Goal: Information Seeking & Learning: Learn about a topic

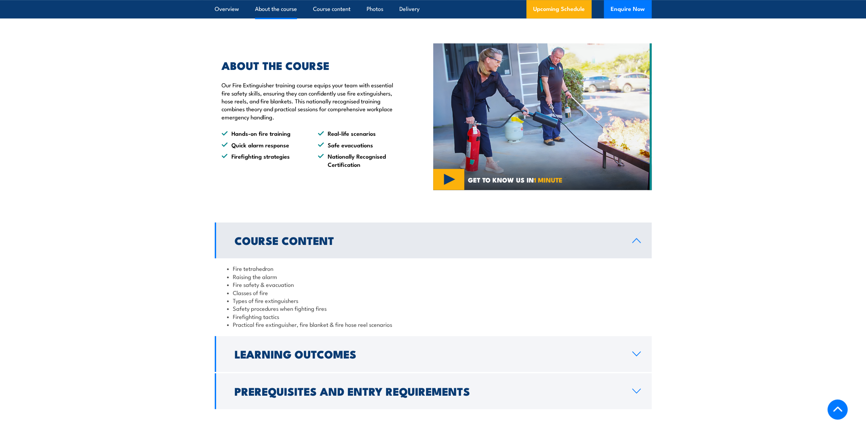
scroll to position [478, 0]
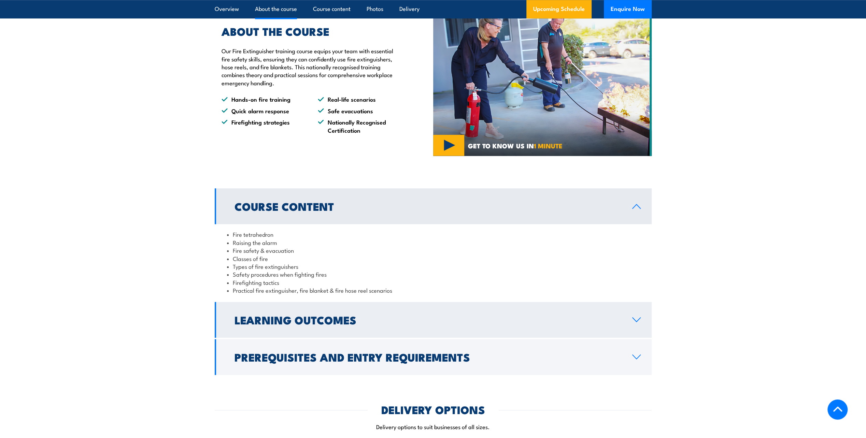
click at [469, 317] on h2 "Learning Outcomes" at bounding box center [427, 320] width 387 height 10
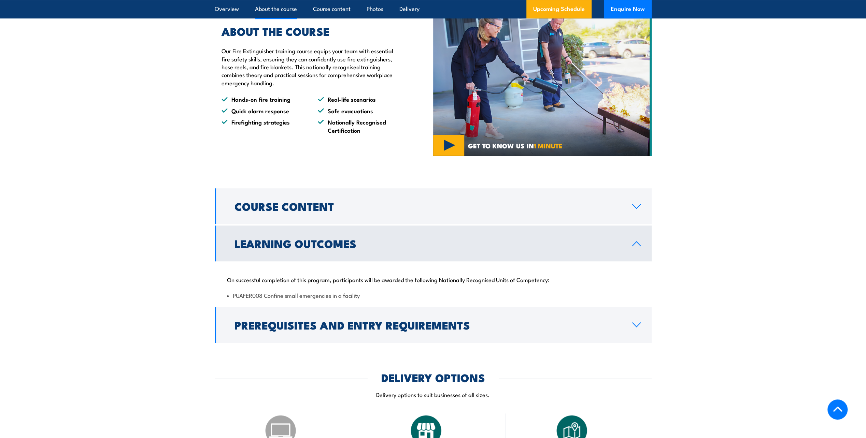
scroll to position [546, 0]
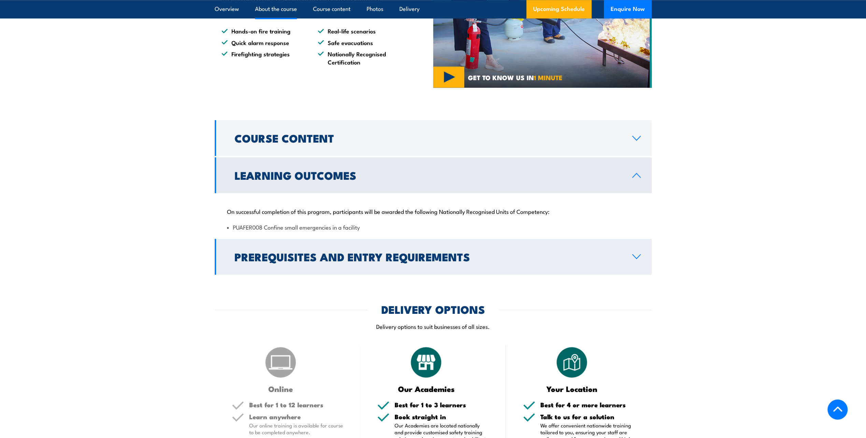
click at [427, 261] on h2 "Prerequisites and Entry Requirements" at bounding box center [427, 257] width 387 height 10
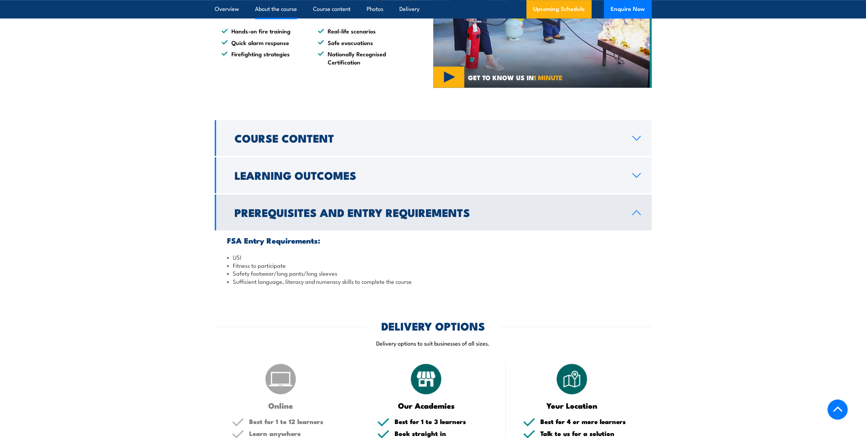
click at [343, 217] on h2 "Prerequisites and Entry Requirements" at bounding box center [427, 213] width 387 height 10
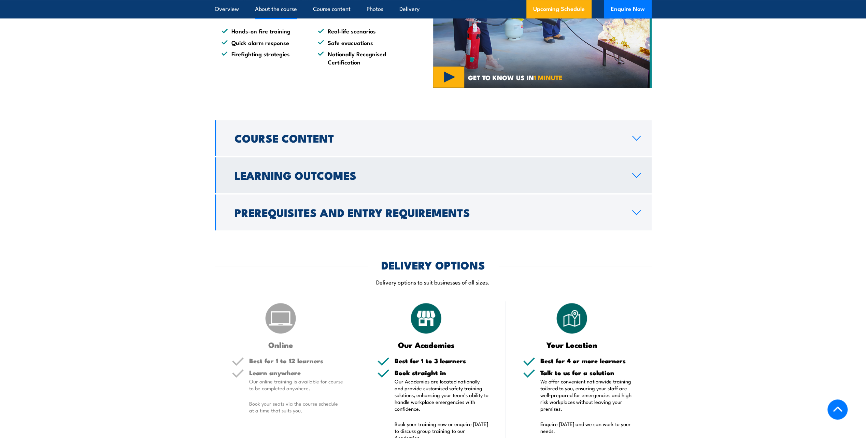
click at [297, 180] on h2 "Learning Outcomes" at bounding box center [427, 175] width 387 height 10
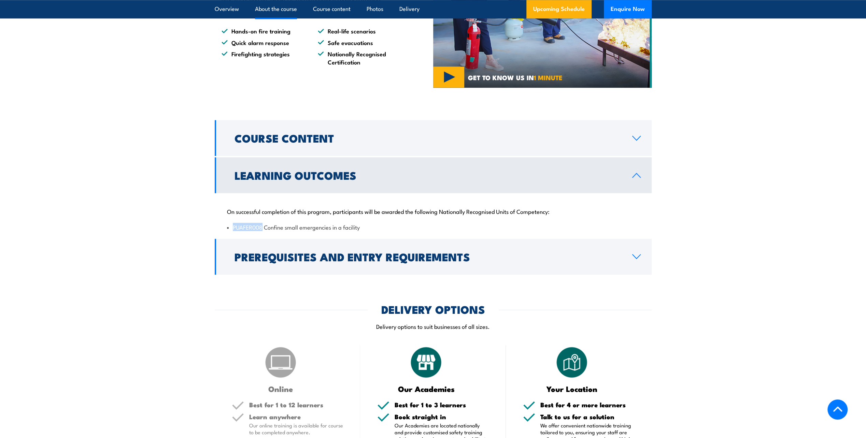
drag, startPoint x: 263, startPoint y: 226, endPoint x: 233, endPoint y: 229, distance: 30.2
click at [233, 229] on li "PUAFER008 Confine small emergencies in a facility" at bounding box center [433, 227] width 412 height 8
copy li "PUAFER008"
drag, startPoint x: 363, startPoint y: 228, endPoint x: 266, endPoint y: 237, distance: 98.0
click at [266, 237] on div "On successful completion of this program, participants will be awarded the foll…" at bounding box center [433, 215] width 437 height 44
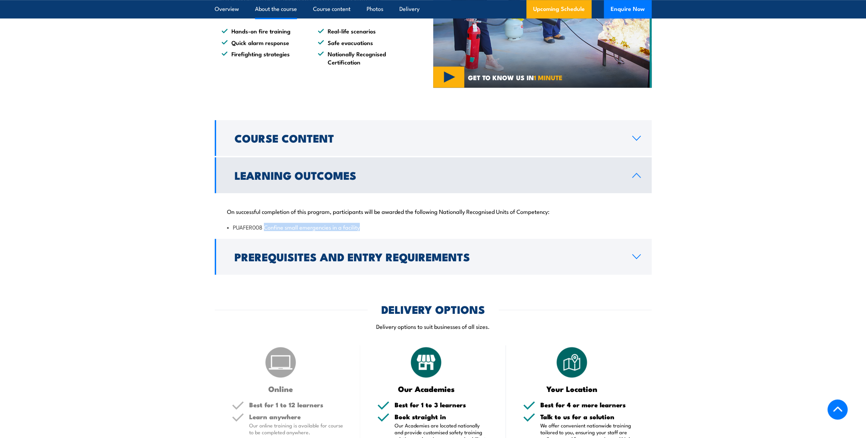
copy li "Confine small emergencies in a facility"
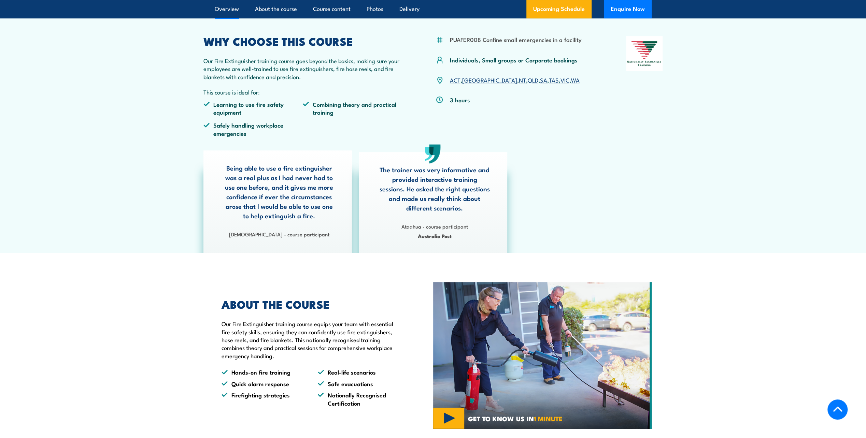
scroll to position [171, 0]
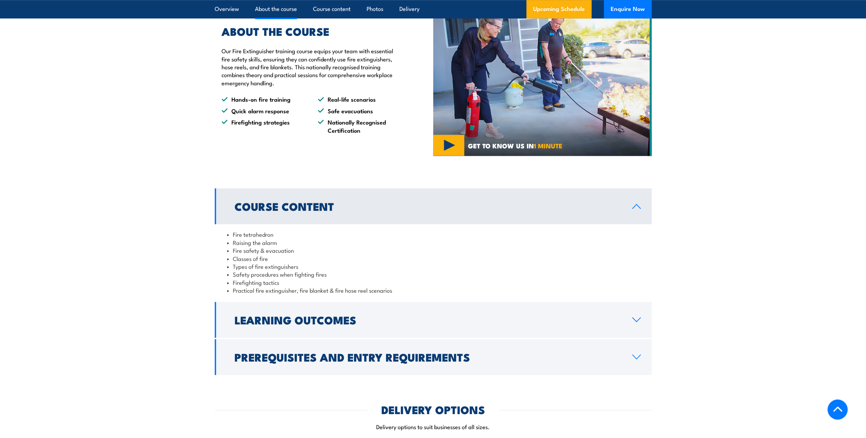
scroll to position [580, 0]
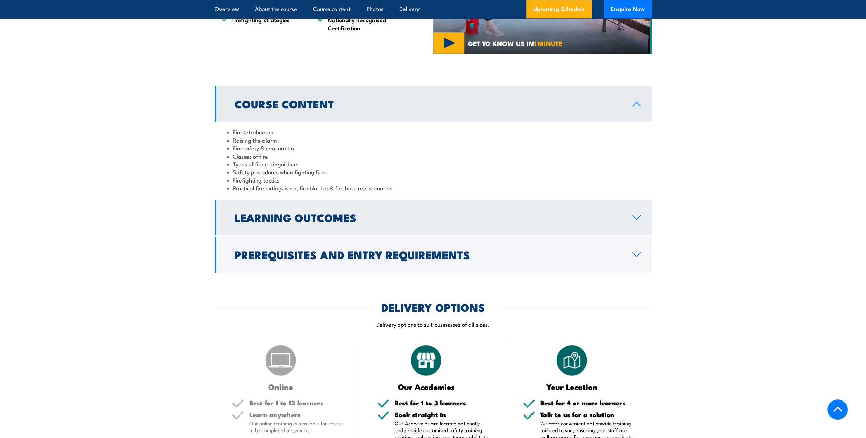
click at [295, 222] on h2 "Learning Outcomes" at bounding box center [427, 218] width 387 height 10
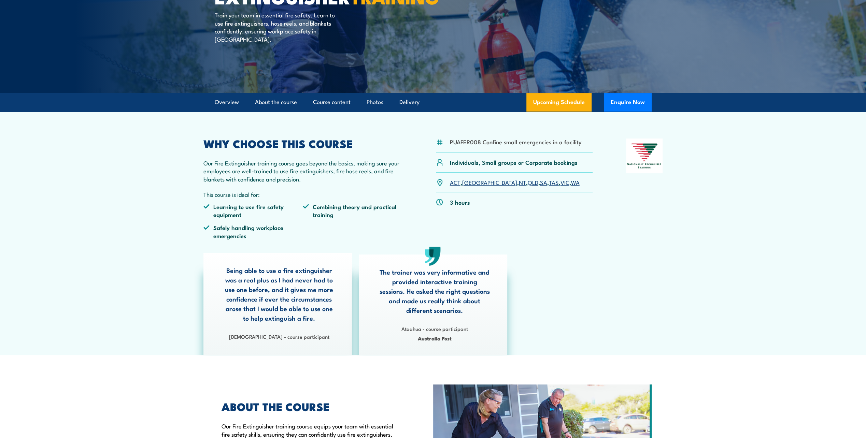
scroll to position [68, 0]
